Goal: Communication & Community: Answer question/provide support

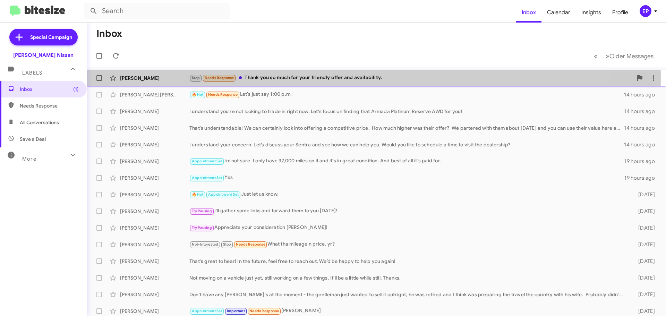
click at [283, 78] on div "Stop Needs Response Thank you so much for your friendly offer and availability." at bounding box center [410, 78] width 443 height 8
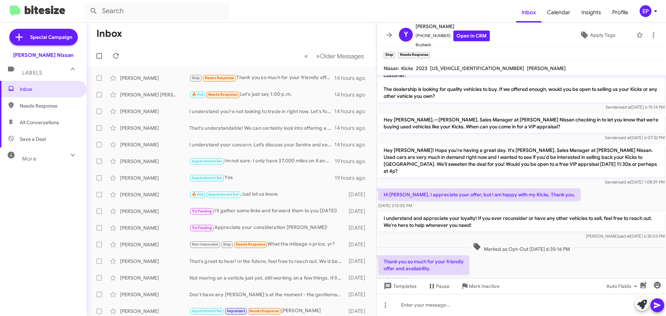
scroll to position [19, 0]
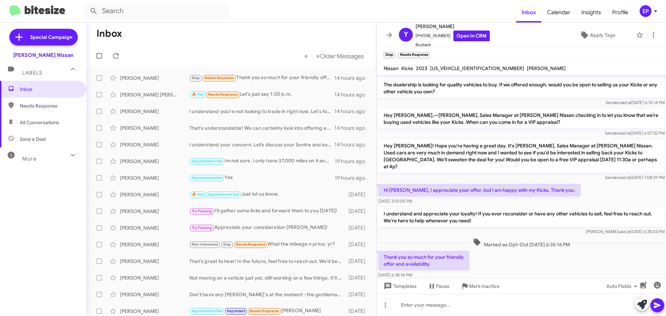
click at [533, 214] on div "I understand and appreciate your loyalty! If you ever reconsider or have any ot…" at bounding box center [521, 221] width 287 height 28
click at [269, 98] on div "🔥 Hot Needs Response Let's just say 1:00 p.m." at bounding box center [266, 95] width 154 height 8
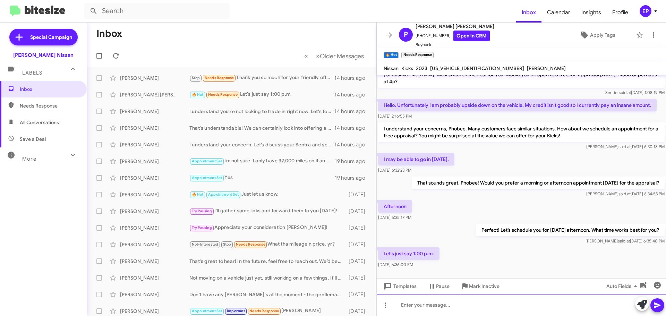
click at [456, 306] on div at bounding box center [521, 305] width 289 height 22
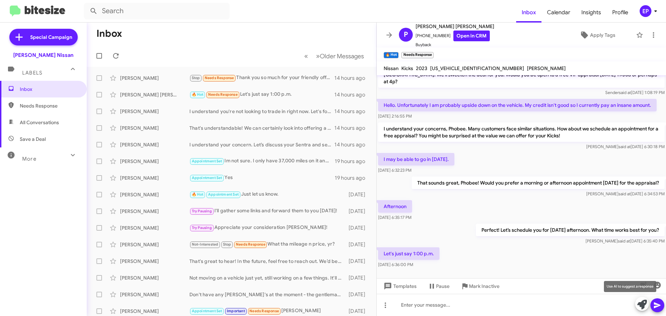
click at [642, 305] on icon at bounding box center [642, 305] width 10 height 10
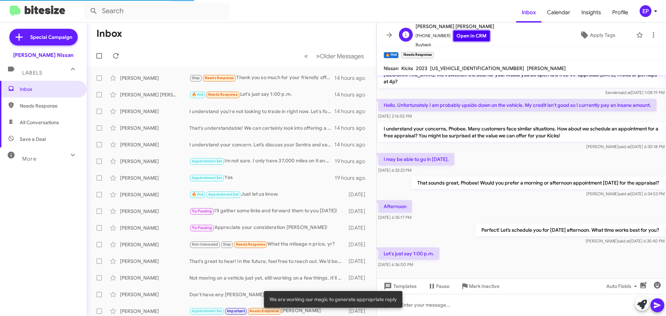
click at [475, 33] on link "Open in CRM" at bounding box center [471, 36] width 36 height 11
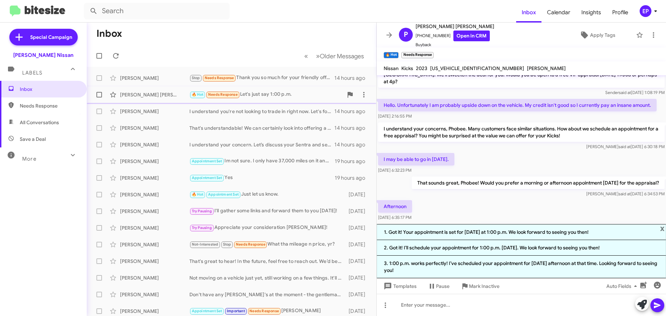
click at [273, 91] on div "🔥 Hot Needs Response Let's just say 1:00 p.m." at bounding box center [266, 95] width 154 height 8
click at [455, 36] on link "Open in CRM" at bounding box center [471, 36] width 36 height 11
click at [493, 199] on div "Afternoon [DATE] 6:35:17 PM" at bounding box center [521, 211] width 289 height 24
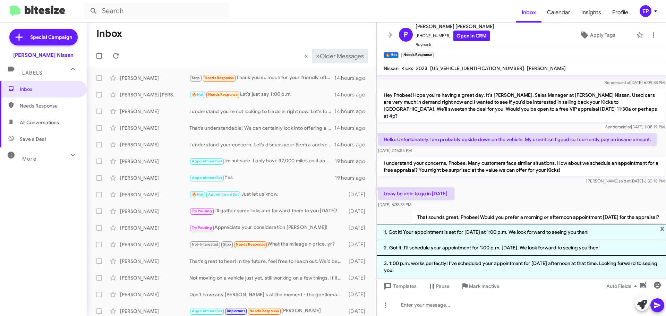
scroll to position [0, 0]
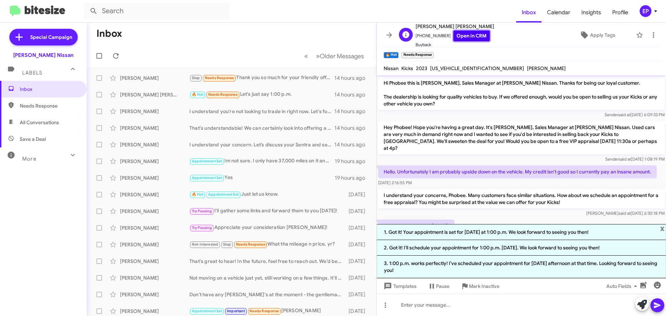
click at [475, 35] on link "Open in CRM" at bounding box center [471, 36] width 36 height 11
click at [388, 35] on icon at bounding box center [389, 34] width 6 height 5
